Goal: Find contact information: Find contact information

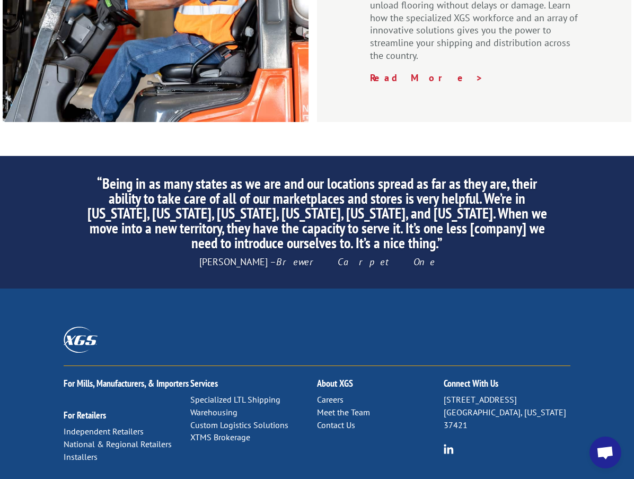
scroll to position [1637, 0]
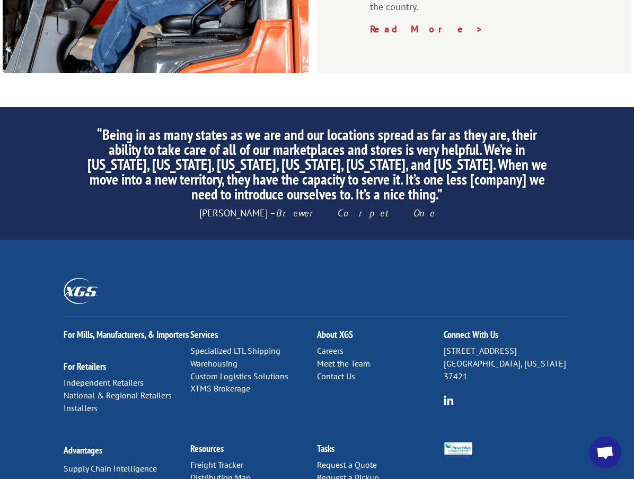
click at [449, 345] on p "[STREET_ADDRESS][US_STATE]" at bounding box center [507, 364] width 127 height 38
drag, startPoint x: 449, startPoint y: 230, endPoint x: 511, endPoint y: 230, distance: 61.5
click at [511, 345] on p "[STREET_ADDRESS][US_STATE]" at bounding box center [507, 364] width 127 height 38
copy p "[STREET_ADDRESS]"
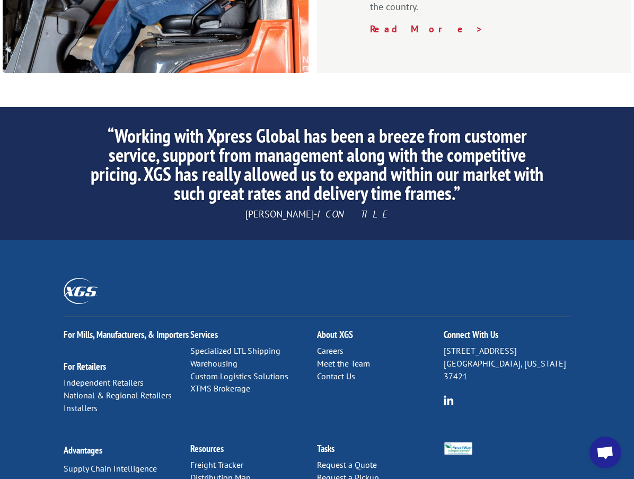
click at [353, 371] on link "Contact Us" at bounding box center [336, 376] width 38 height 11
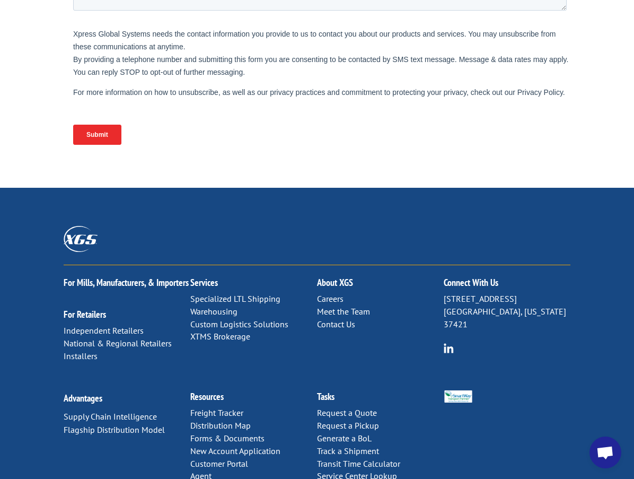
scroll to position [465, 0]
